Goal: Information Seeking & Learning: Understand process/instructions

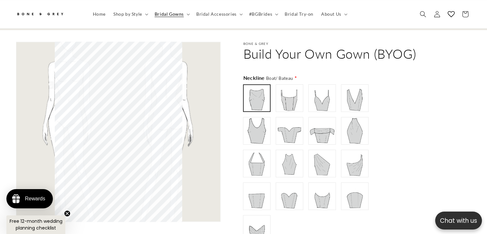
scroll to position [0, 332]
click at [250, 118] on img at bounding box center [257, 131] width 26 height 26
click at [140, 112] on div "Gallery Viewer" at bounding box center [118, 132] width 205 height 180
click at [277, 92] on div at bounding box center [290, 98] width 26 height 26
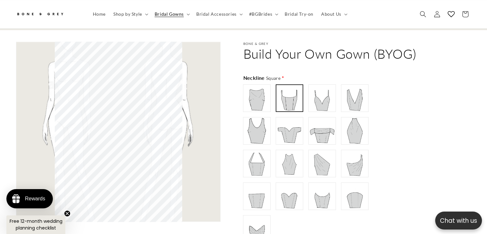
type input "**********"
click at [303, 119] on img at bounding box center [290, 131] width 26 height 26
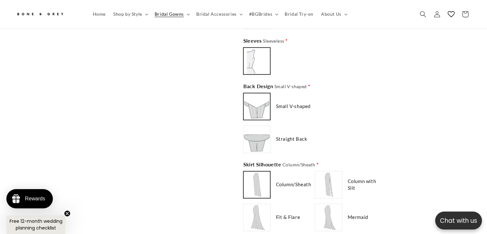
scroll to position [702, 0]
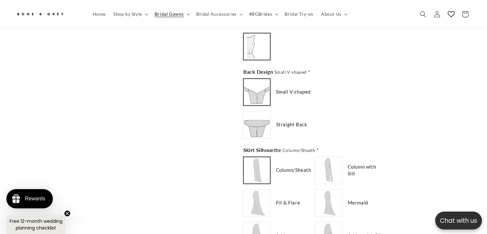
click at [329, 169] on img at bounding box center [329, 170] width 26 height 26
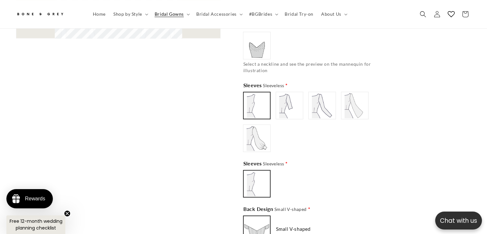
scroll to position [0, 166]
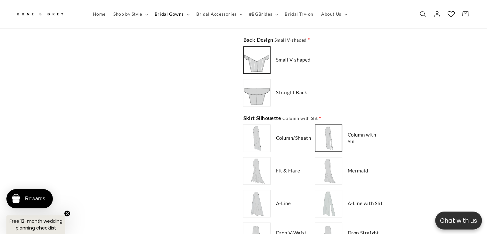
click at [255, 166] on img at bounding box center [257, 171] width 26 height 26
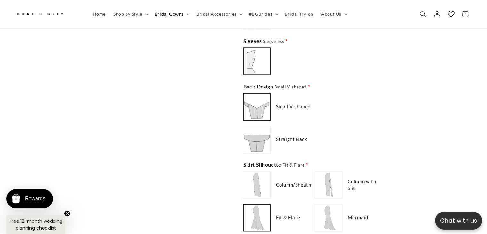
scroll to position [0, 332]
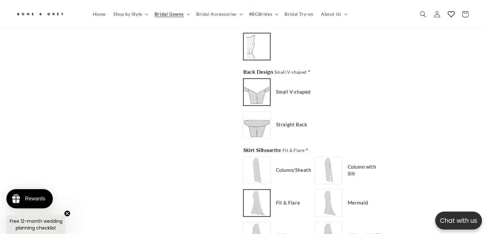
type input "*******"
click at [334, 190] on img at bounding box center [329, 203] width 26 height 26
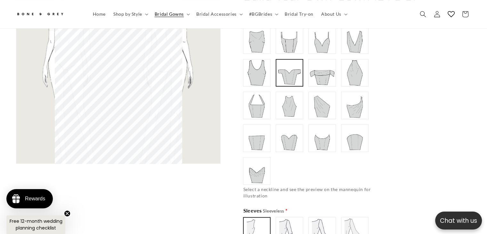
scroll to position [445, 0]
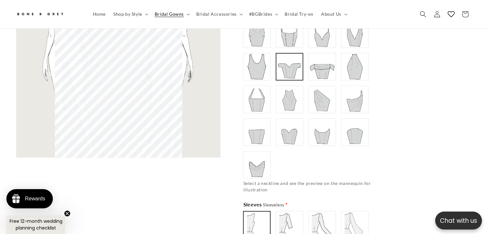
click at [296, 87] on img at bounding box center [290, 100] width 26 height 26
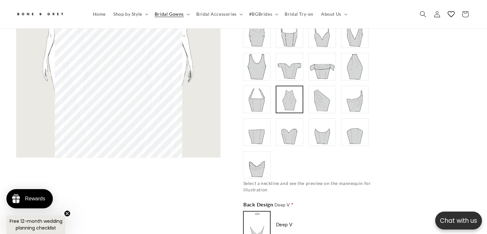
type input "**********"
click at [322, 91] on img at bounding box center [323, 100] width 26 height 26
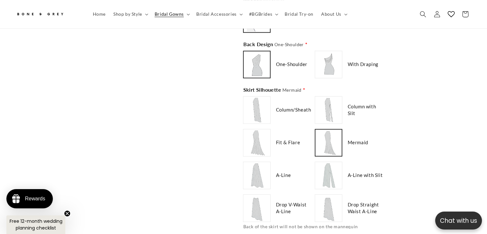
scroll to position [734, 0]
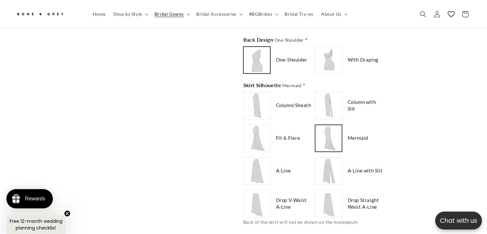
click at [274, 157] on div "A-Line" at bounding box center [277, 171] width 69 height 28
click at [263, 158] on img at bounding box center [257, 171] width 26 height 26
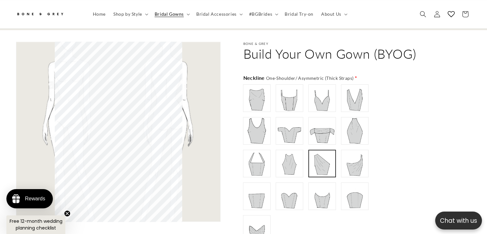
scroll to position [0, 166]
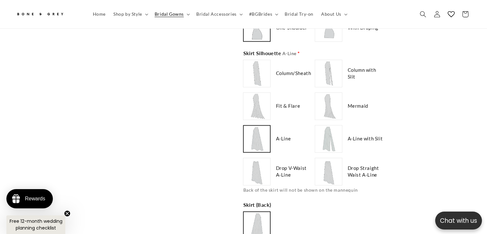
click at [337, 159] on img at bounding box center [329, 172] width 26 height 26
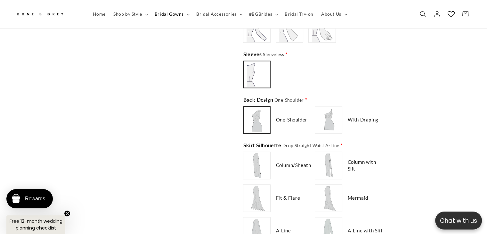
scroll to position [734, 0]
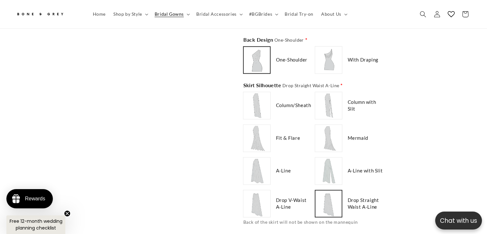
type input "**********"
click at [331, 158] on img at bounding box center [329, 171] width 26 height 26
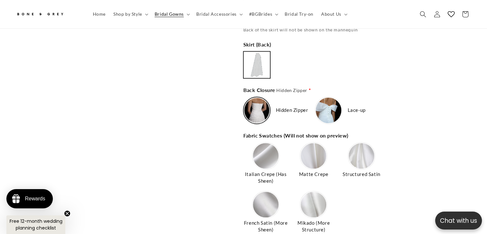
scroll to position [0, 166]
type input "**********"
click at [261, 147] on img at bounding box center [266, 156] width 26 height 26
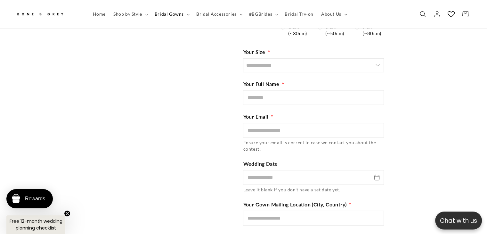
scroll to position [0, 0]
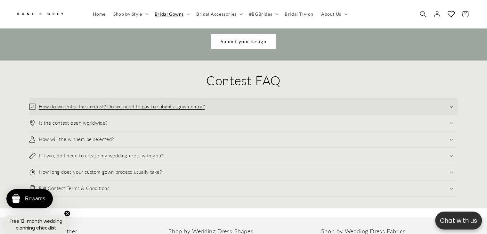
click at [137, 104] on h3 "How do we enter the contest? Do we need to pay to submit a gown entry?" at bounding box center [122, 107] width 166 height 6
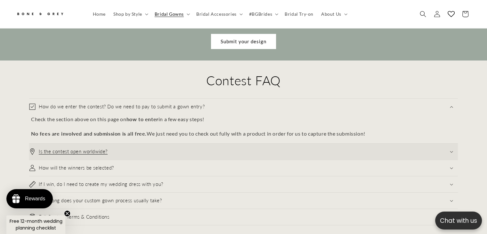
click at [164, 144] on summary "Is the contest open worldwide?" at bounding box center [243, 152] width 429 height 16
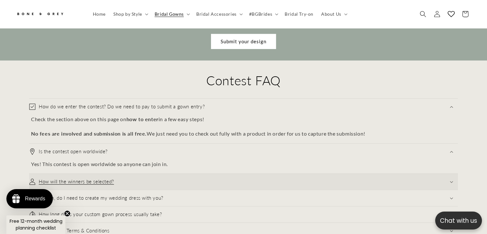
click at [170, 174] on summary "How will the winners be selected?" at bounding box center [243, 182] width 429 height 16
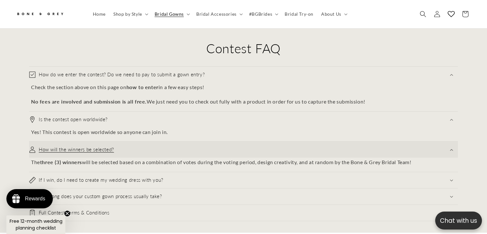
click at [170, 172] on summary "If I win, do I need to create my wedding dress with you?" at bounding box center [243, 180] width 429 height 16
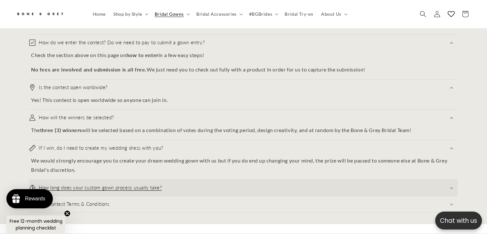
click at [172, 180] on summary "How long does your custom gown process usually take?" at bounding box center [243, 188] width 429 height 16
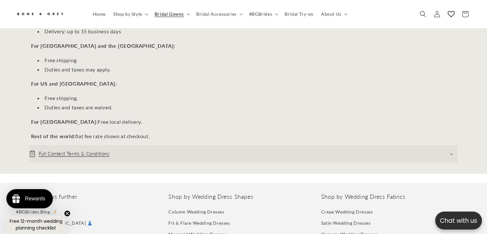
click at [159, 148] on summary "Full Contest Terms & Conditions" at bounding box center [243, 154] width 429 height 16
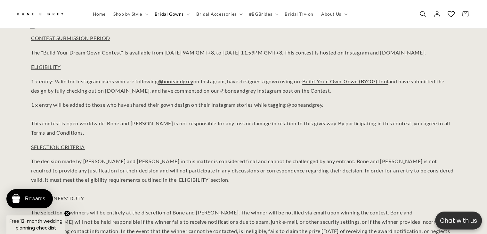
scroll to position [0, 166]
